Goal: Complete application form

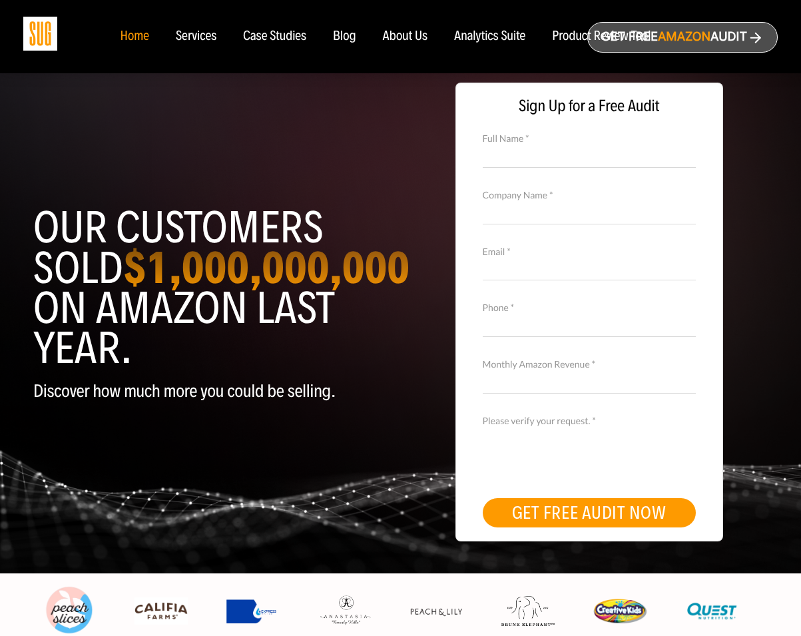
click at [569, 155] on input "Full Name *" at bounding box center [589, 155] width 213 height 23
type input "[PERSON_NAME]"
click at [516, 204] on input "Company Name *" at bounding box center [589, 211] width 213 height 23
click at [517, 153] on input "[PERSON_NAME]" at bounding box center [589, 155] width 213 height 23
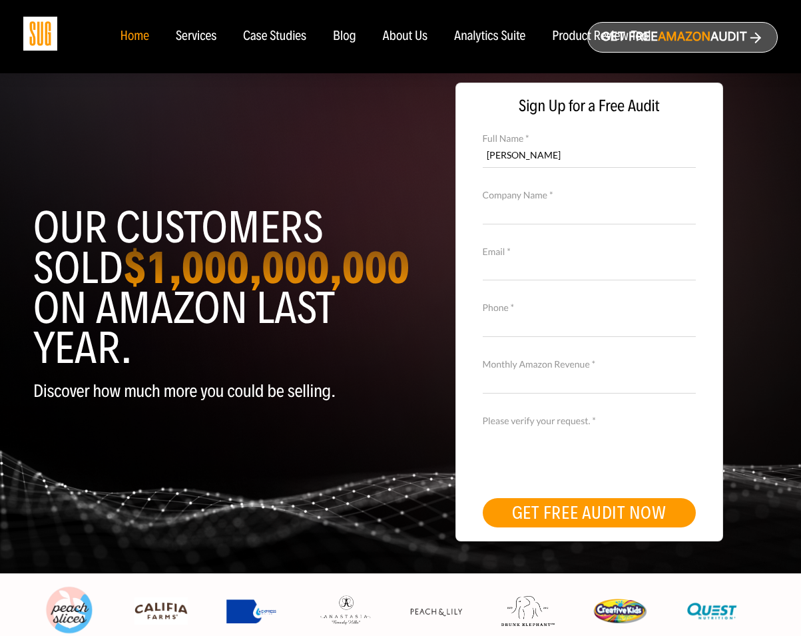
click at [509, 213] on input "Company Name *" at bounding box center [589, 211] width 213 height 23
paste input "[PERSON_NAME]"
type input "[PERSON_NAME]"
click at [503, 267] on input "Email *" at bounding box center [589, 268] width 213 height 23
type input "[PERSON_NAME][EMAIL_ADDRESS][DOMAIN_NAME]"
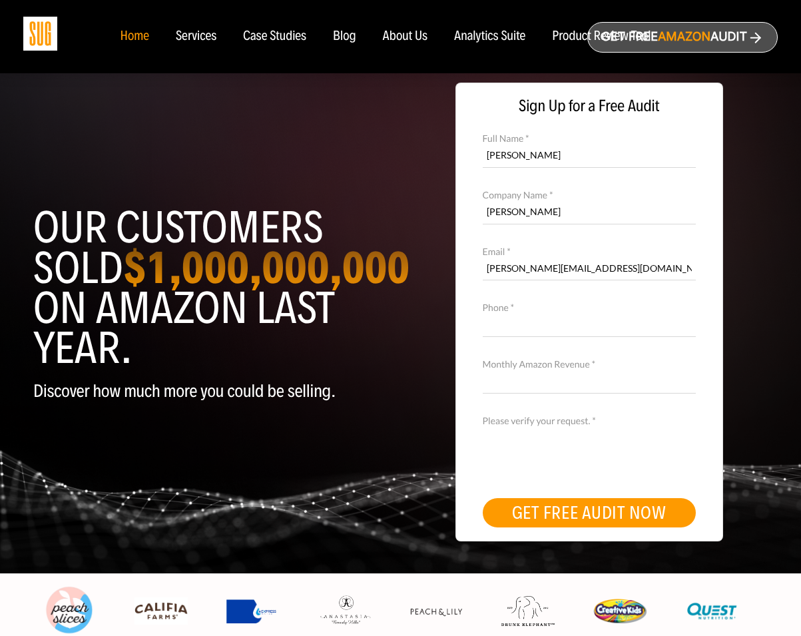
click at [509, 330] on input "Phone *" at bounding box center [589, 325] width 213 height 23
type input "7828554396"
click at [519, 384] on input "Monthly Amazon Revenue *" at bounding box center [589, 381] width 213 height 23
click at [586, 366] on label "Monthly Amazon Revenue *" at bounding box center [589, 364] width 213 height 15
click at [586, 370] on input "Monthly Amazon Revenue *" at bounding box center [589, 381] width 213 height 23
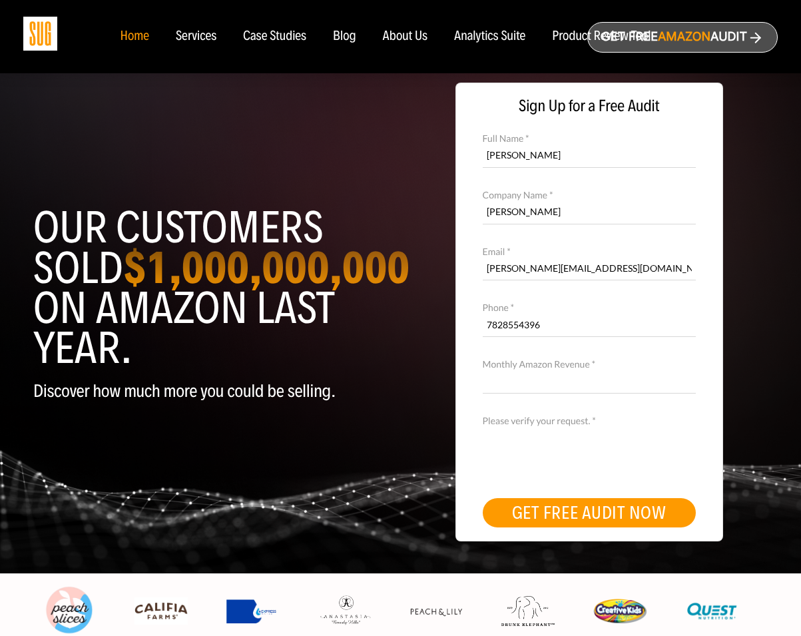
paste input "We are looking for a team or agency to create and manage Google Ads campaigns f…"
type input "We are looking for a team or agency to create and manage Google Ads campaigns f…"
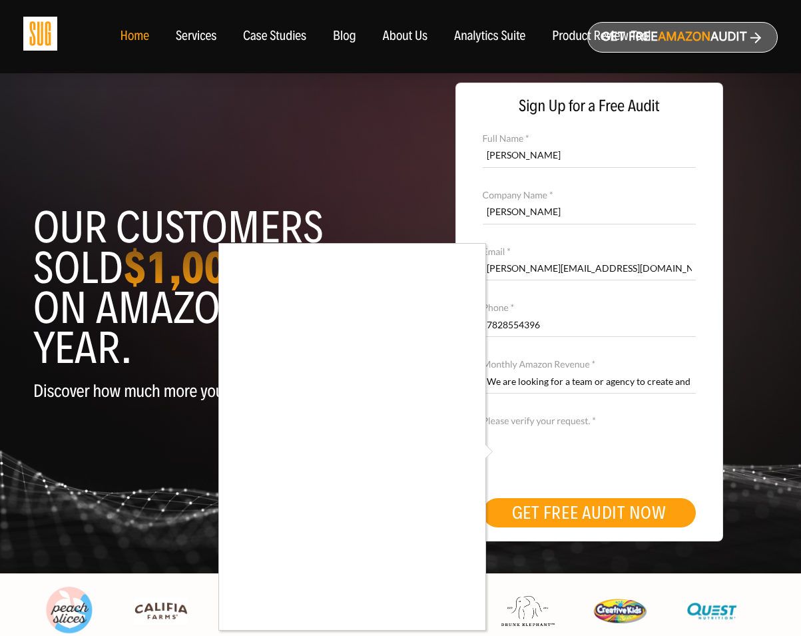
drag, startPoint x: 611, startPoint y: 360, endPoint x: 628, endPoint y: 367, distance: 17.9
click at [612, 360] on div at bounding box center [400, 318] width 801 height 636
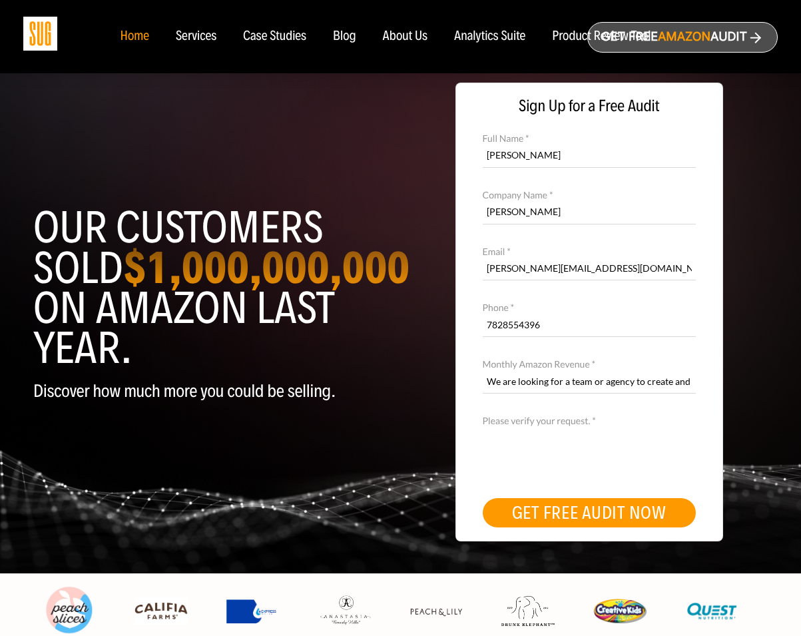
scroll to position [0, 414]
drag, startPoint x: 559, startPoint y: 383, endPoint x: 813, endPoint y: 388, distance: 253.8
click at [801, 388] on html "Home Services Case Studies Blog About Us Amazon" at bounding box center [400, 318] width 801 height 636
click at [690, 387] on input "We are looking for a team or agency to create and manage Google Ads campaigns f…" at bounding box center [589, 381] width 213 height 23
click at [657, 384] on input "We are looking for a team or agency to create and manage Google Ads campaigns f…" at bounding box center [589, 381] width 213 height 23
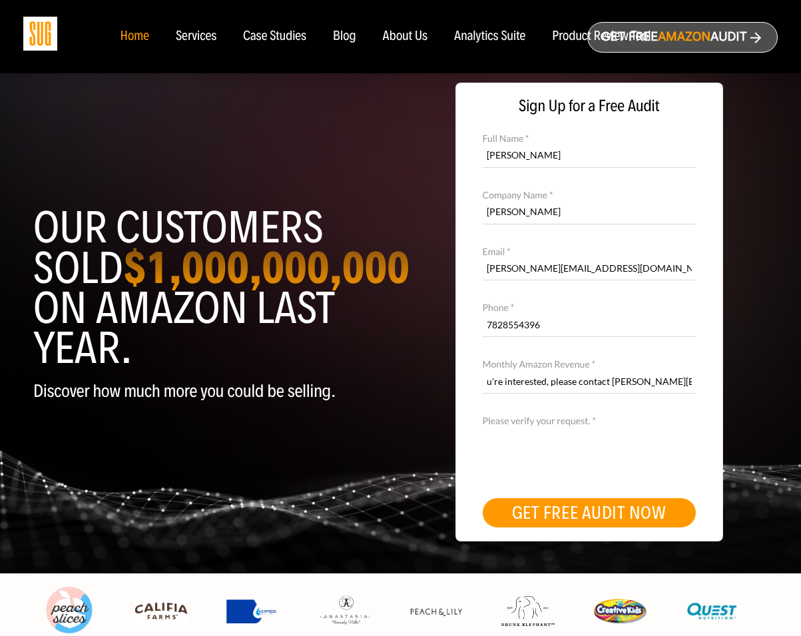
drag, startPoint x: 637, startPoint y: 383, endPoint x: 645, endPoint y: 420, distance: 37.4
click at [801, 423] on html "Home Services Case Studies Blog About Us Amazon" at bounding box center [400, 318] width 801 height 636
drag, startPoint x: 620, startPoint y: 380, endPoint x: 787, endPoint y: 391, distance: 166.8
click at [787, 391] on div "Our customers sold $1,000,000,000 on Amazon last year. Discover how much more y…" at bounding box center [400, 320] width 801 height 507
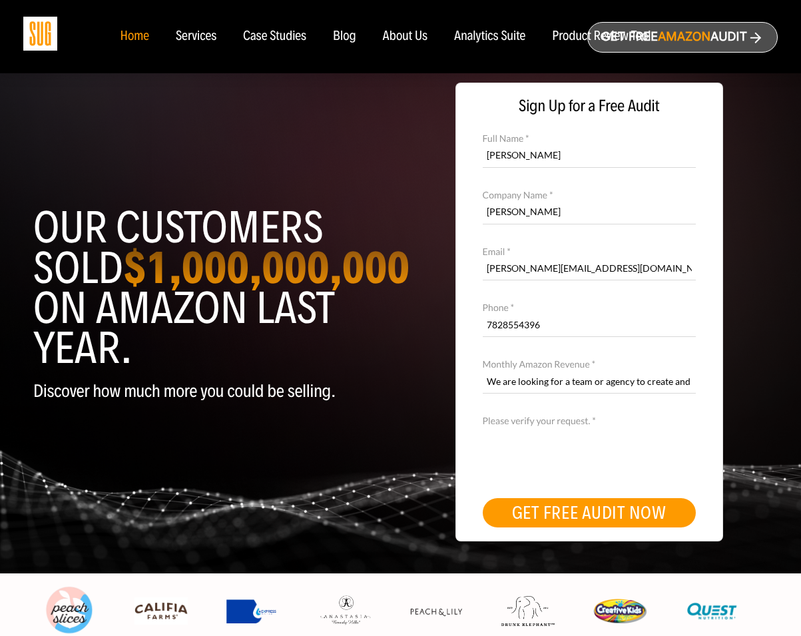
click at [561, 513] on button "GET FREE AUDIT NOW" at bounding box center [589, 512] width 213 height 29
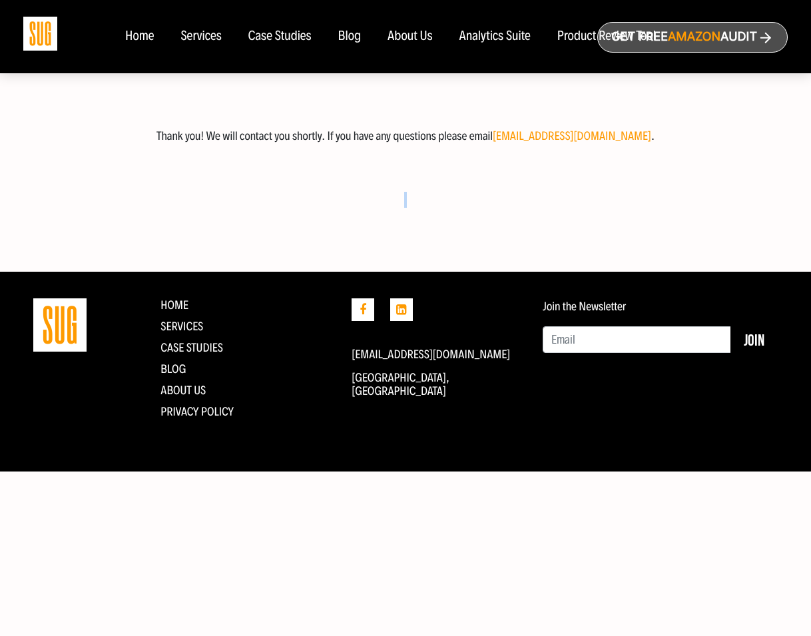
drag, startPoint x: 765, startPoint y: 222, endPoint x: 757, endPoint y: 213, distance: 11.8
click at [785, 214] on div "Thank you! We will contact you shortly. If you have any questions please email …" at bounding box center [405, 136] width 811 height 208
